Goal: Information Seeking & Learning: Learn about a topic

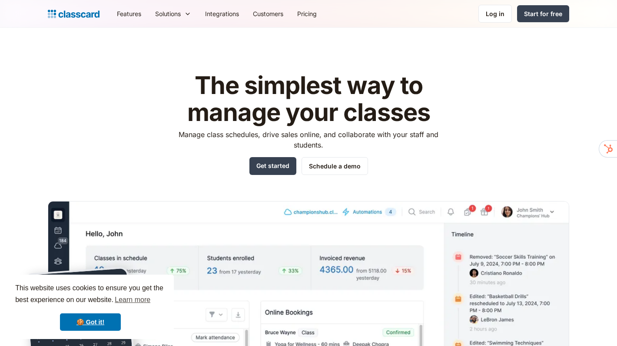
scroll to position [90, 0]
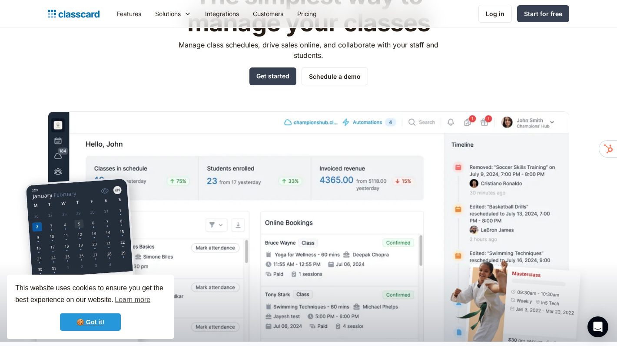
click at [108, 319] on link "🍪 Got it!" at bounding box center [90, 321] width 61 height 17
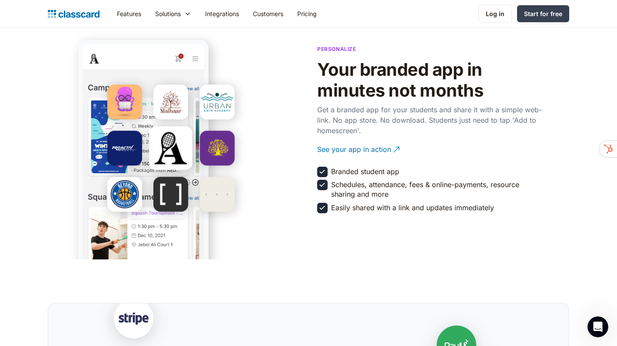
scroll to position [1461, 0]
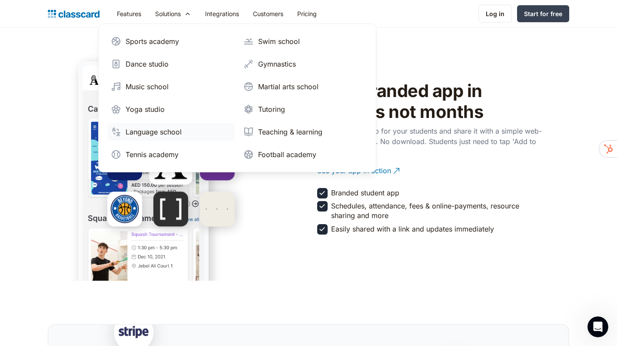
click at [153, 130] on div "Language school" at bounding box center [154, 132] width 56 height 10
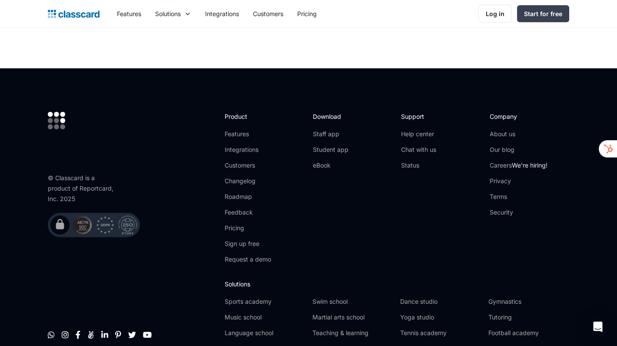
scroll to position [2873, 0]
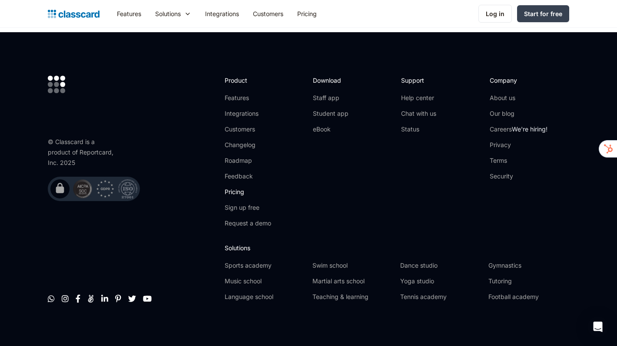
click at [230, 187] on link "Pricing" at bounding box center [248, 191] width 47 height 9
